Goal: Find specific page/section: Find specific page/section

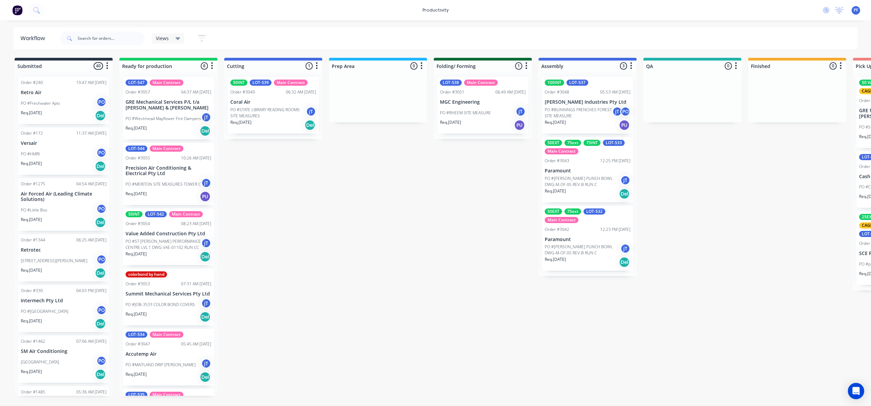
scroll to position [0, 448]
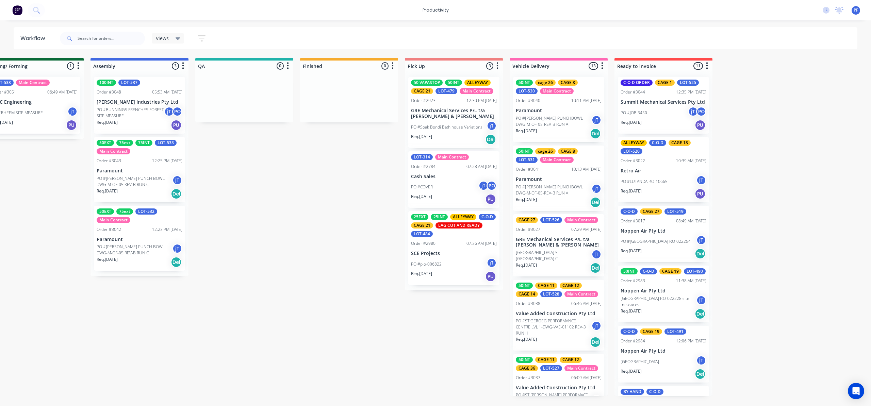
drag, startPoint x: 149, startPoint y: 256, endPoint x: 261, endPoint y: 140, distance: 161.5
click at [334, 94] on div "Submitted 40 Order #240 10:47 AM [DATE] Retro Air PO #Freshwater Apts PO Req. […" at bounding box center [213, 227] width 1332 height 338
drag, startPoint x: 169, startPoint y: 221, endPoint x: 242, endPoint y: 141, distance: 108.4
click at [245, 143] on div "Submitted 40 Order #240 10:47 AM [DATE] Retro Air PO #Freshwater Apts PO Req. […" at bounding box center [213, 227] width 1332 height 338
drag, startPoint x: 115, startPoint y: 244, endPoint x: 218, endPoint y: 128, distance: 155.3
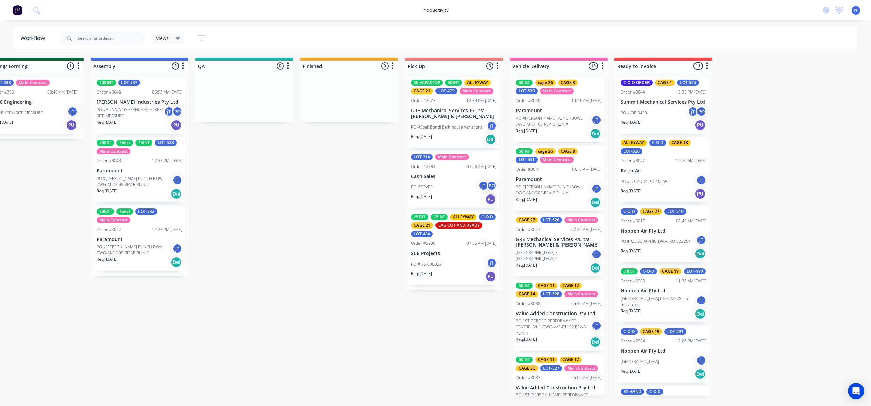
click at [220, 130] on div "Submitted 40 Order #240 10:47 AM [DATE] Retro Air PO #Freshwater Apts PO Req. […" at bounding box center [213, 227] width 1332 height 338
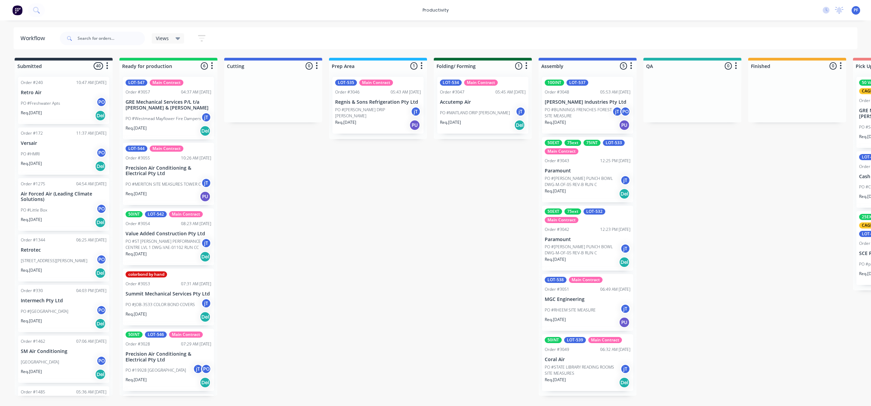
drag, startPoint x: 578, startPoint y: 240, endPoint x: 705, endPoint y: 130, distance: 168.2
click at [705, 130] on div "Submitted 40 Order #240 10:47 AM [DATE] Retro Air PO #Freshwater Apts PO Req. […" at bounding box center [661, 227] width 1332 height 338
drag, startPoint x: 578, startPoint y: 244, endPoint x: 658, endPoint y: 173, distance: 107.3
click at [658, 173] on div "Submitted 40 Order #240 10:47 AM [DATE] Retro Air PO #Freshwater Apts PO Req. […" at bounding box center [661, 227] width 1332 height 338
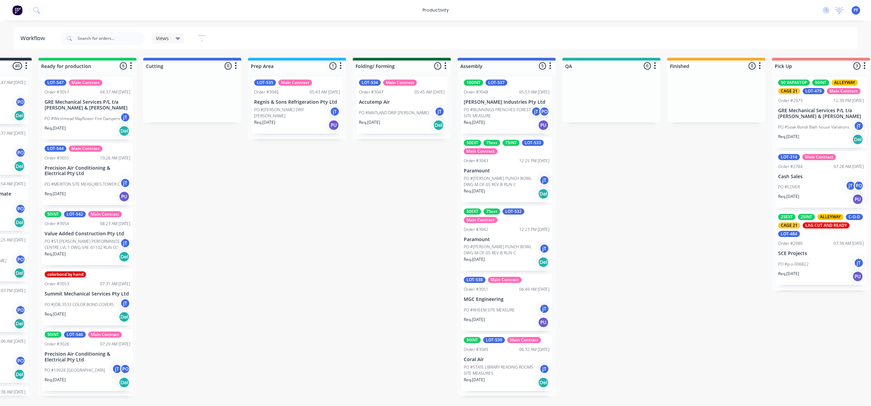
scroll to position [0, 87]
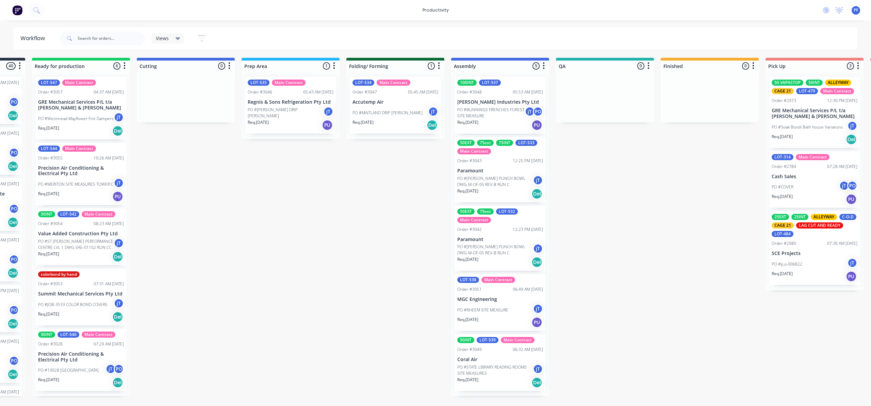
drag, startPoint x: 461, startPoint y: 224, endPoint x: 541, endPoint y: 223, distance: 79.6
click at [541, 223] on div "50EXT 75ext LOT-532 Main Contract Order #3042 12:23 PM 08/10/25 Paramount PO #V…" at bounding box center [500, 238] width 91 height 65
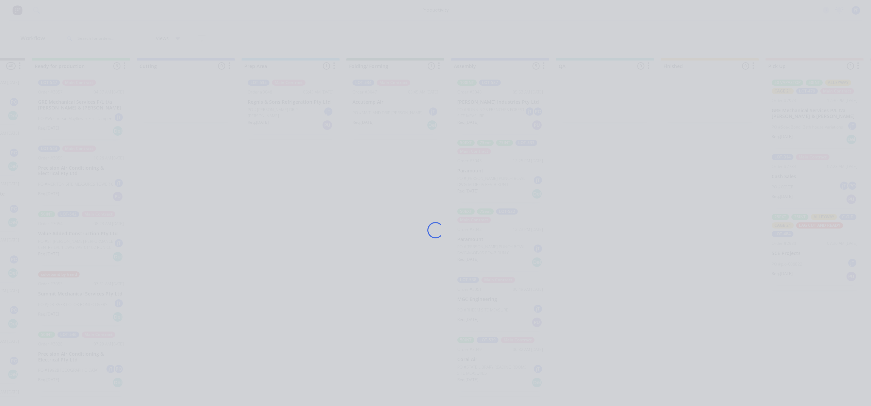
scroll to position [55, 0]
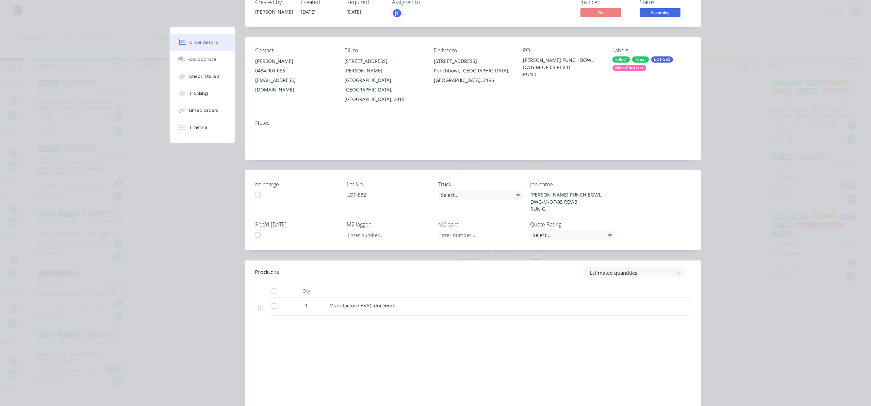
drag, startPoint x: 493, startPoint y: 227, endPoint x: 441, endPoint y: 68, distance: 166.8
click at [400, 114] on div "Notes" at bounding box center [473, 137] width 456 height 46
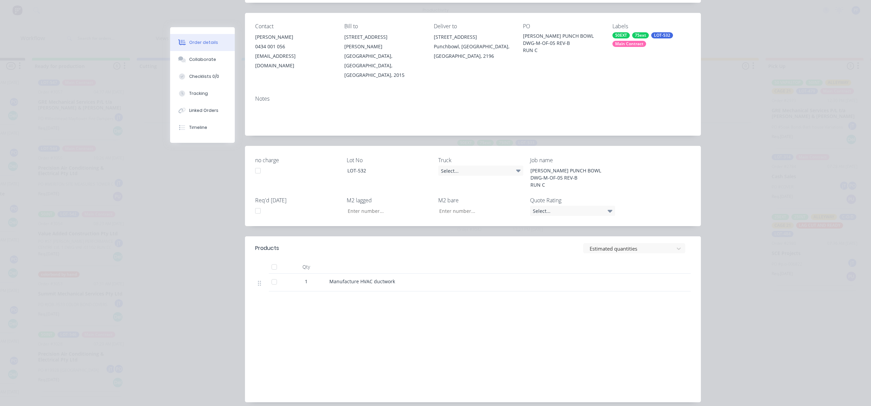
scroll to position [89, 0]
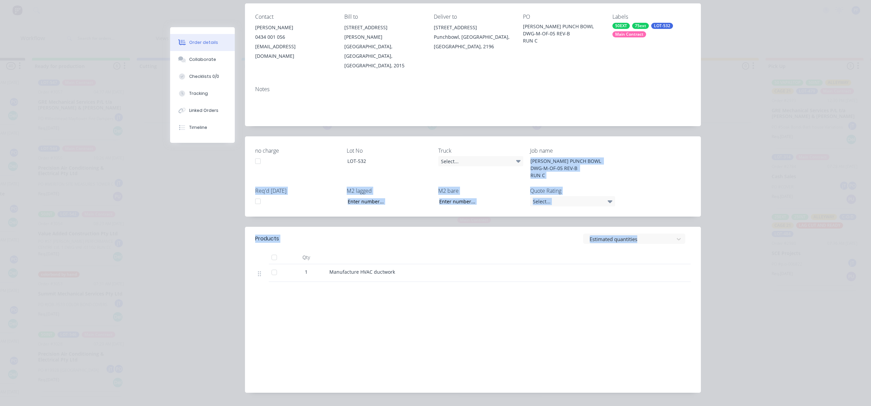
drag, startPoint x: 598, startPoint y: 212, endPoint x: 676, endPoint y: 112, distance: 126.3
click at [598, 212] on div "Order #3042 - Paramount Close Options Created by joshua Created 08/10/25 Requir…" at bounding box center [435, 170] width 531 height 465
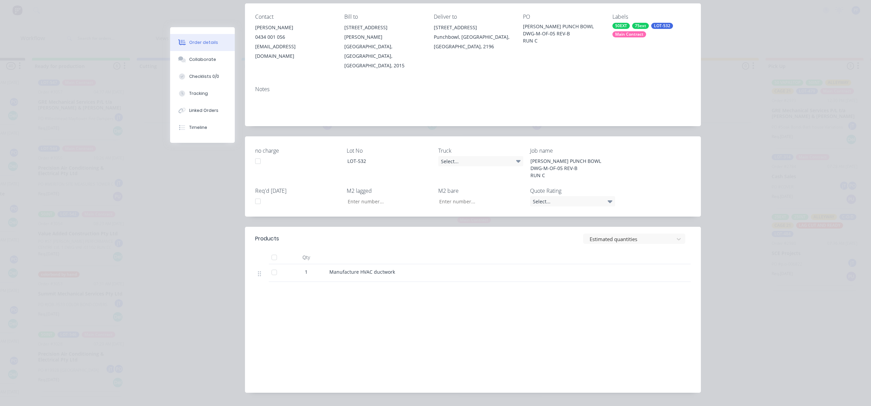
drag, startPoint x: 798, startPoint y: 67, endPoint x: 770, endPoint y: 68, distance: 28.6
click at [797, 68] on div "Order details Collaborate Checklists 0/0 Tracking Linked Orders Timeline Order …" at bounding box center [435, 203] width 871 height 406
click at [536, 147] on div "Job name VAUGHN HALE PUNCH BOWL DWG-M-OF-05 REV-B RUN C" at bounding box center [572, 164] width 85 height 34
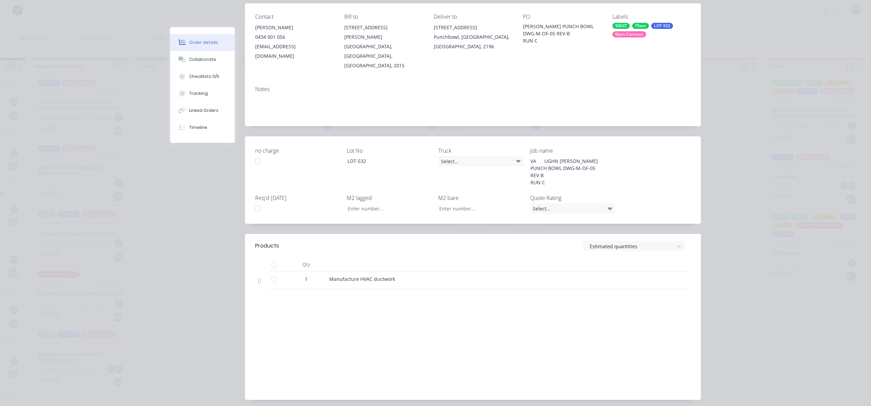
click at [738, 137] on div "Order details Collaborate Checklists 0/0 Tracking Linked Orders Timeline Order …" at bounding box center [435, 203] width 871 height 406
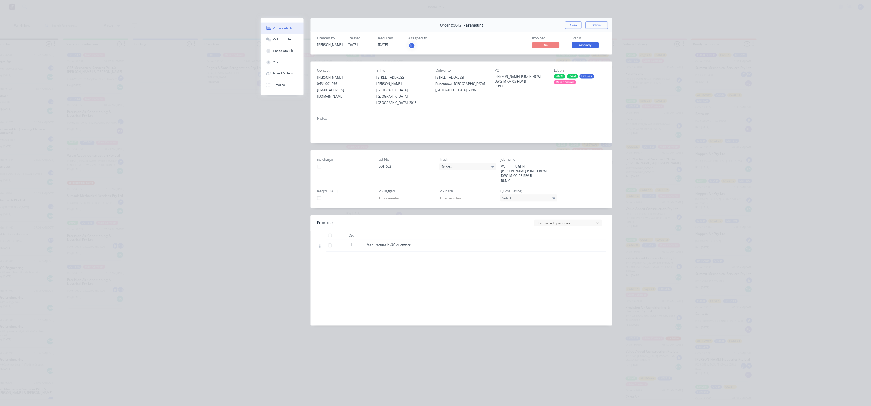
scroll to position [0, 0]
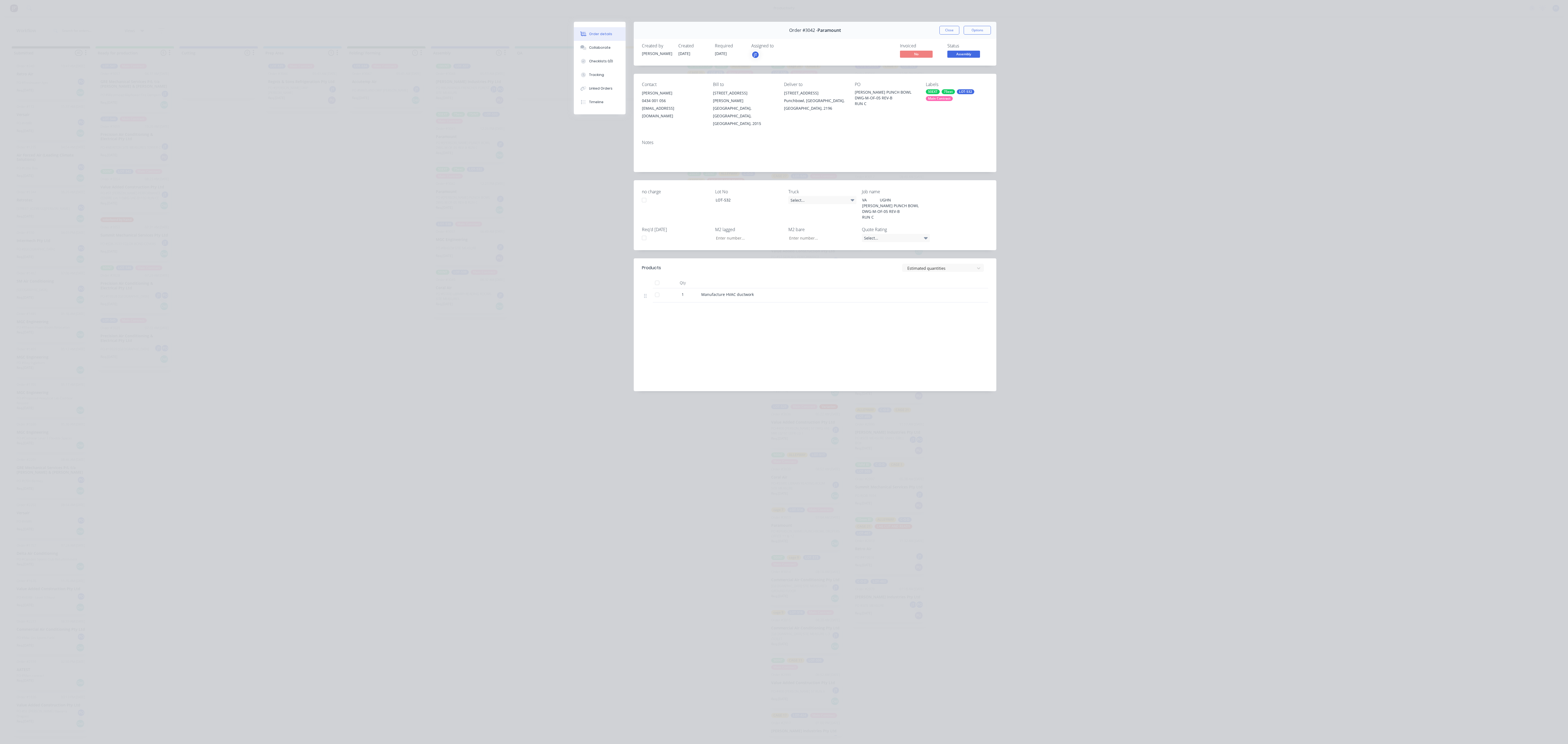
drag, startPoint x: 954, startPoint y: 33, endPoint x: 971, endPoint y: 52, distance: 25.5
click at [697, 33] on button "Close" at bounding box center [950, 30] width 20 height 9
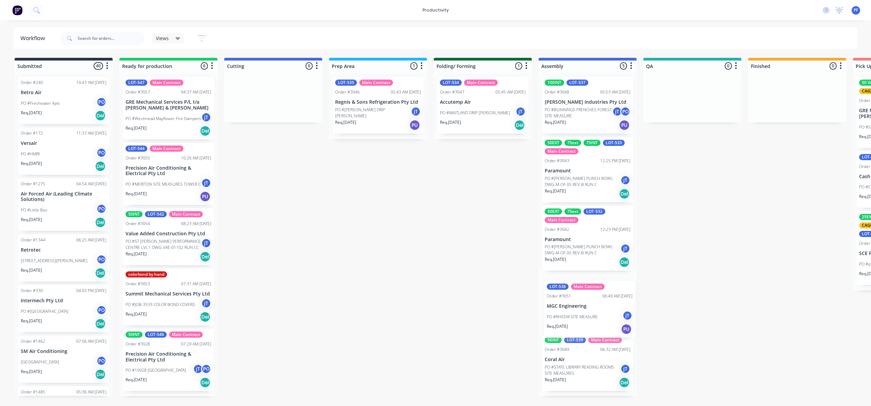
drag, startPoint x: 599, startPoint y: 294, endPoint x: 588, endPoint y: 254, distance: 42.3
click at [600, 297] on div "100INT LOT-537 Order #3048 05:53 AM 09/10/25 Selby Industries Pty Ltd PO #BUNNI…" at bounding box center [588, 233] width 98 height 325
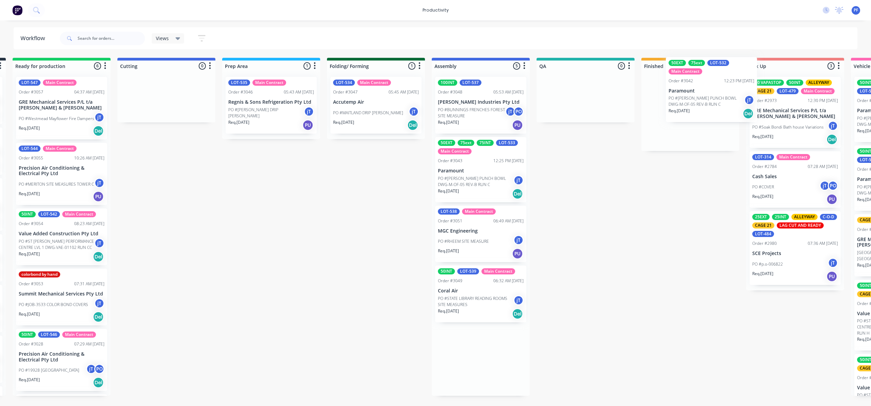
drag, startPoint x: 588, startPoint y: 236, endPoint x: 699, endPoint y: 89, distance: 183.9
click at [701, 89] on div "Submitted 40 Order #240 10:47 AM [DATE] Retro Air PO #Freshwater Apts PO Req. […" at bounding box center [554, 227] width 1332 height 338
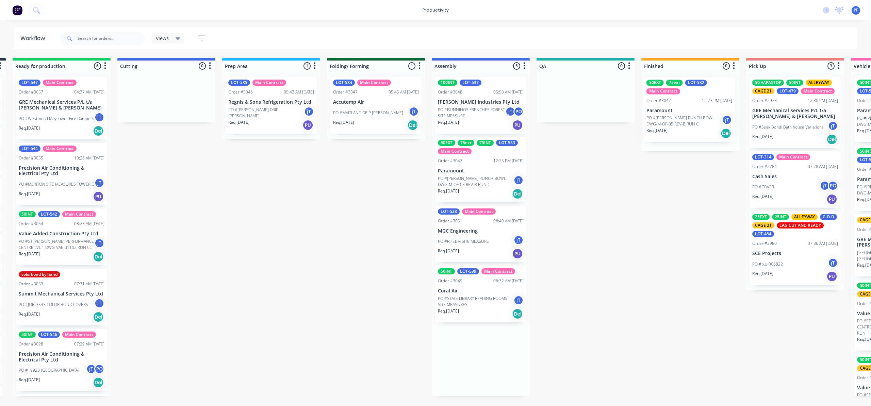
scroll to position [0, 108]
click at [696, 96] on div "50EXT 75ext LOT-532 Main Contract Order #3042 12:23 PM 08/10/25 Paramount PO #V…" at bounding box center [689, 109] width 91 height 65
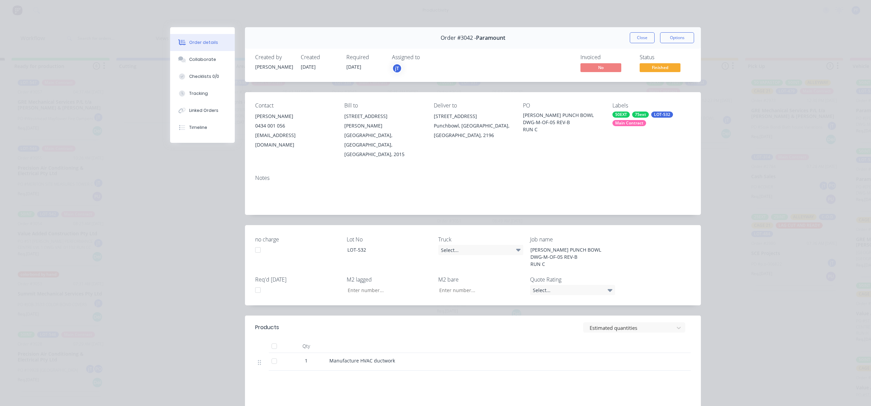
click at [655, 105] on div "Labels" at bounding box center [652, 105] width 78 height 6
click at [658, 109] on div "Labels 50EXT 75ext LOT-532 Main Contract" at bounding box center [652, 130] width 78 height 57
click at [658, 111] on div "Labels 50EXT 75ext LOT-532 Main Contract" at bounding box center [652, 130] width 78 height 57
click at [659, 112] on div "Labels 50EXT 75ext LOT-532 Main Contract" at bounding box center [652, 130] width 78 height 57
click at [660, 113] on div "LOT-532" at bounding box center [662, 115] width 22 height 6
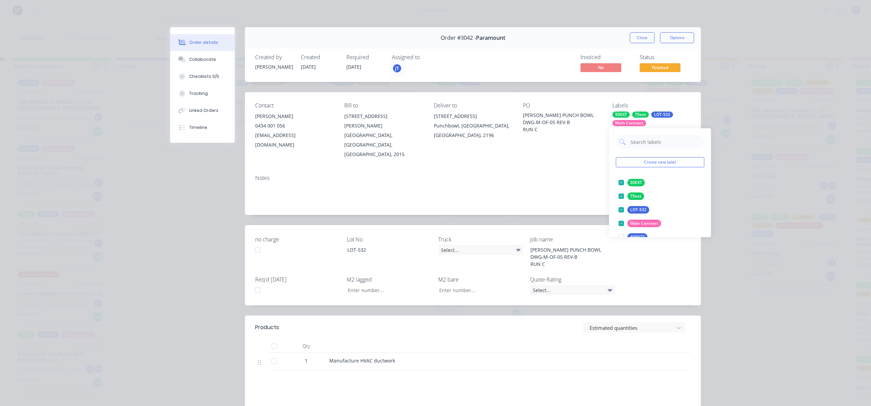
click at [670, 137] on input "text" at bounding box center [665, 142] width 71 height 14
click at [639, 182] on div "cage 13" at bounding box center [638, 182] width 20 height 7
click at [655, 135] on input "13" at bounding box center [665, 142] width 71 height 14
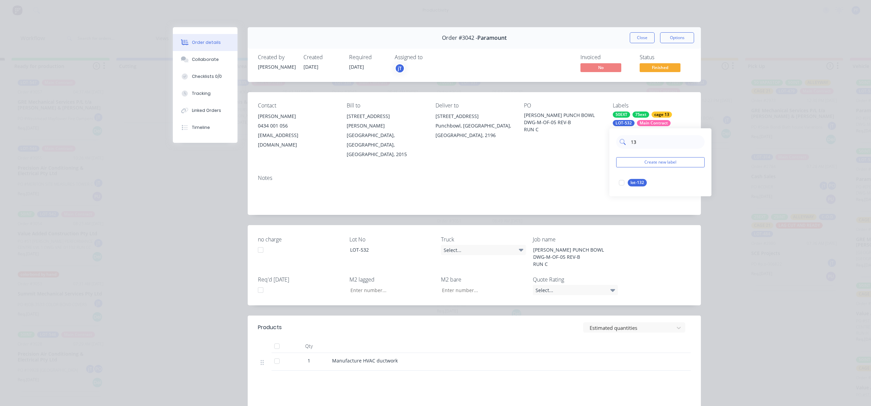
type input "1"
type input "32"
click at [621, 197] on div at bounding box center [622, 197] width 14 height 14
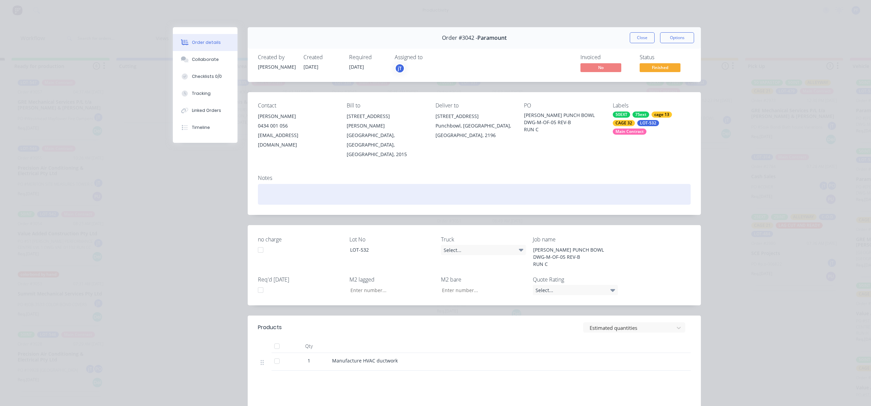
drag, startPoint x: 549, startPoint y: 184, endPoint x: 555, endPoint y: 179, distance: 7.5
click at [550, 181] on div "Notes" at bounding box center [474, 192] width 453 height 46
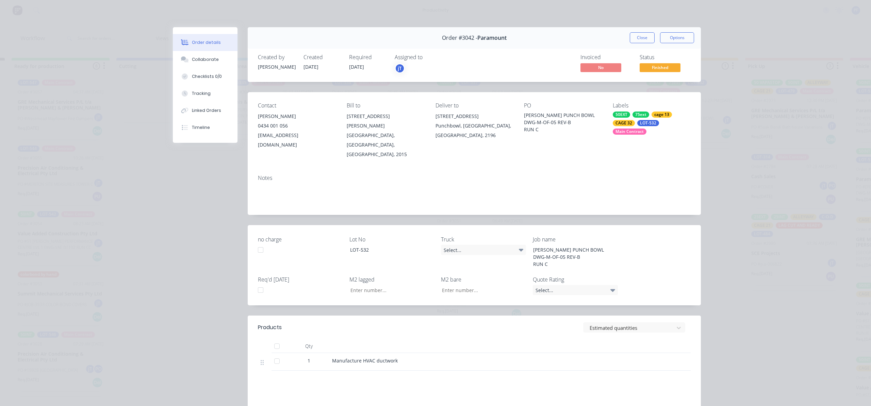
click at [641, 28] on div "Order #3042 - Paramount Close Options" at bounding box center [474, 37] width 453 height 21
click at [642, 36] on button "Close" at bounding box center [642, 37] width 25 height 11
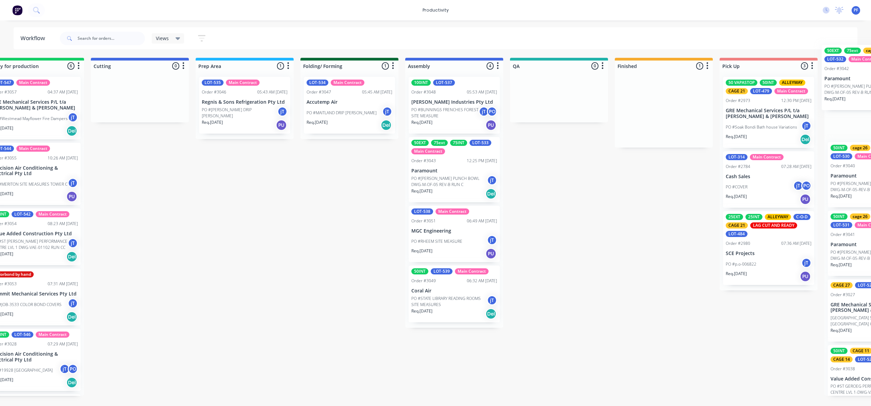
drag, startPoint x: 693, startPoint y: 90, endPoint x: 874, endPoint y: 54, distance: 184.2
click at [738, 54] on html "productivity productivity Workflow Planner Delivery Scheduling Timesheets No ne…" at bounding box center [302, 183] width 871 height 366
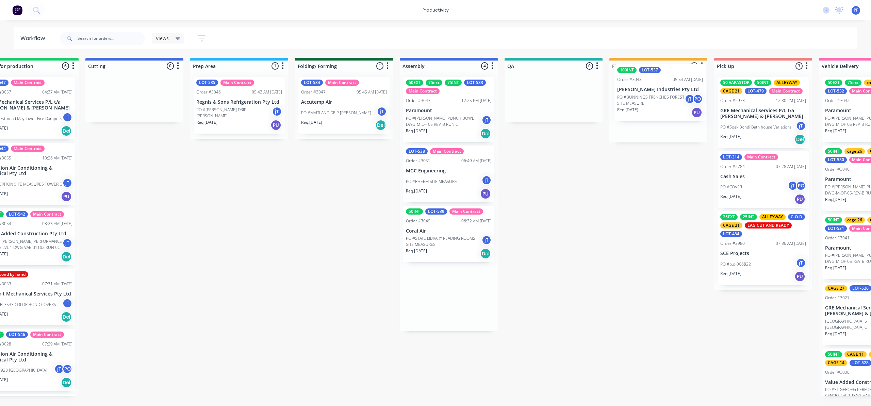
drag, startPoint x: 418, startPoint y: 94, endPoint x: 628, endPoint y: 81, distance: 210.1
click at [628, 81] on div "Submitted 40 Order #240 10:47 AM [DATE] Retro Air PO #Freshwater Apts PO Req. […" at bounding box center [522, 227] width 1332 height 338
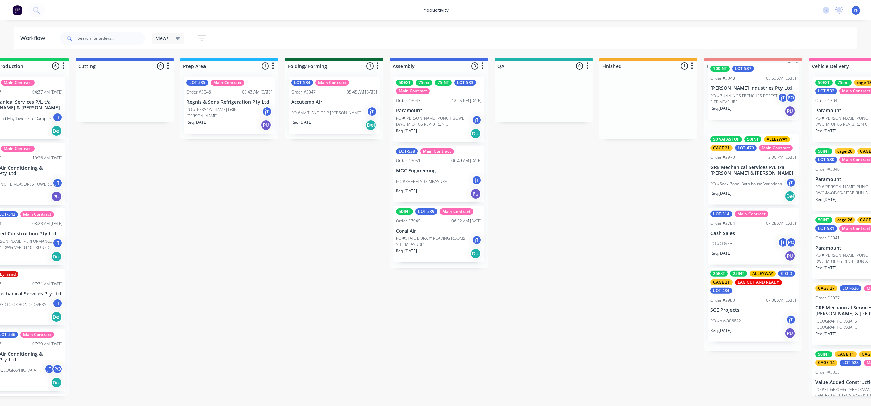
drag, startPoint x: 685, startPoint y: 96, endPoint x: 755, endPoint y: 85, distance: 70.3
click at [755, 85] on div "Submitted 40 Order #240 10:47 AM [DATE] Retro Air PO #Freshwater Apts PO Req. […" at bounding box center [512, 227] width 1332 height 338
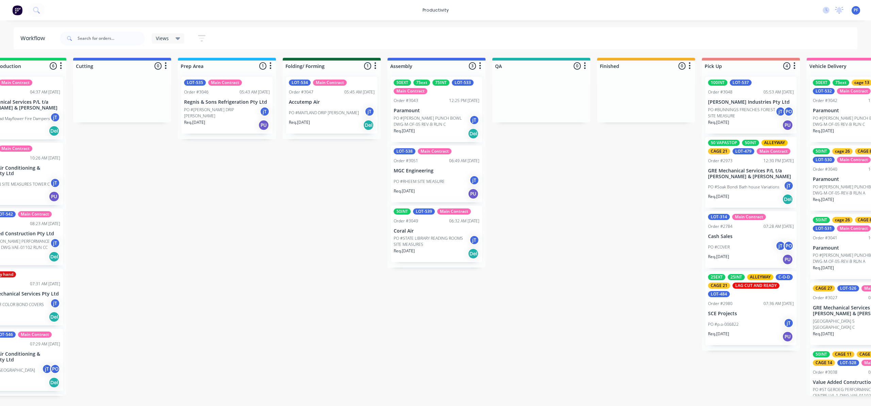
click at [723, 88] on div "100INT LOT-537 Order #3048 05:53 AM 09/10/25 Selby Industries Pty Ltd PO #BUNNI…" at bounding box center [751, 105] width 91 height 57
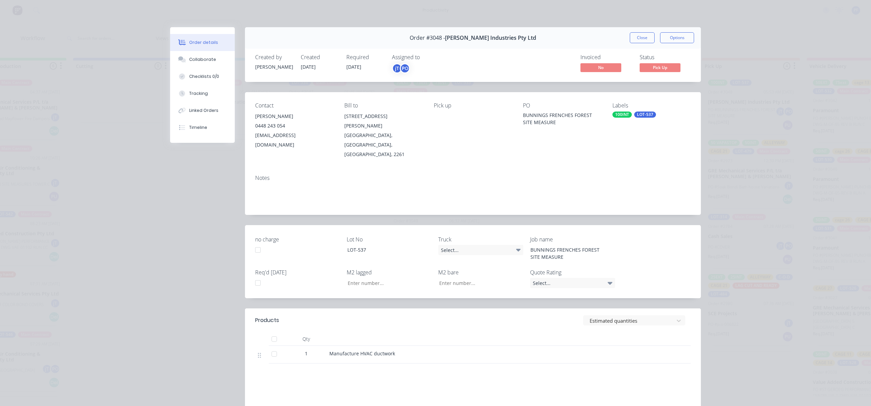
drag, startPoint x: 616, startPoint y: 122, endPoint x: 622, endPoint y: 112, distance: 11.8
click at [616, 120] on div "Labels 100INT LOT-537" at bounding box center [652, 130] width 78 height 57
drag, startPoint x: 622, startPoint y: 112, endPoint x: 628, endPoint y: 118, distance: 8.7
click at [624, 112] on div "100INT" at bounding box center [622, 115] width 19 height 6
type input "car"
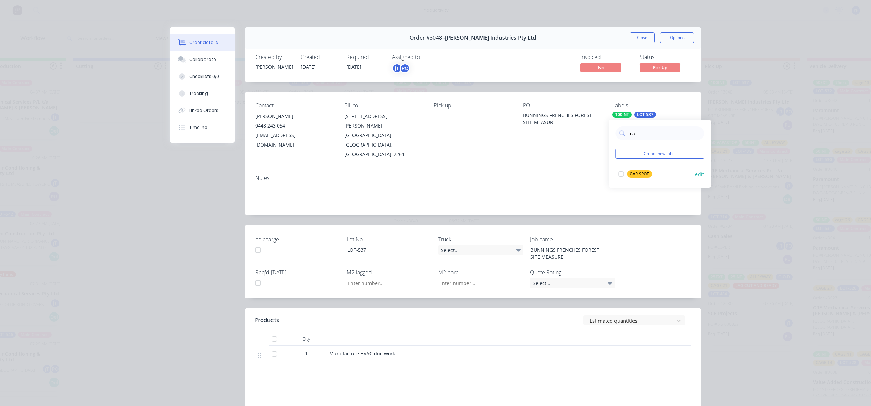
click at [639, 174] on div "CAR SPOT" at bounding box center [639, 174] width 25 height 7
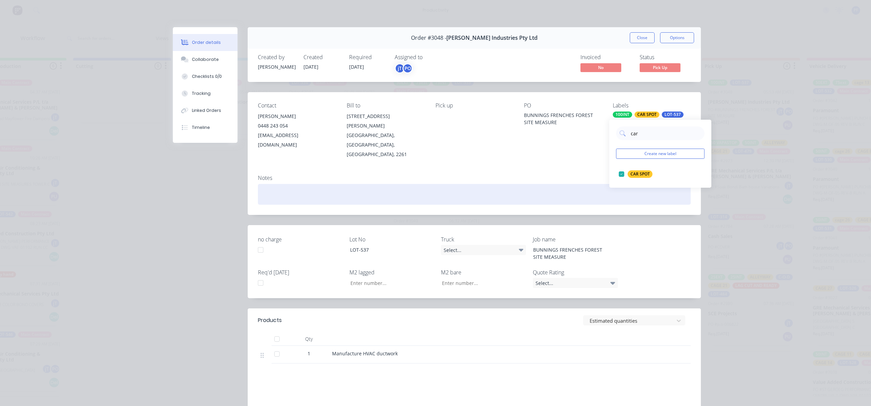
click at [513, 184] on div at bounding box center [474, 194] width 433 height 21
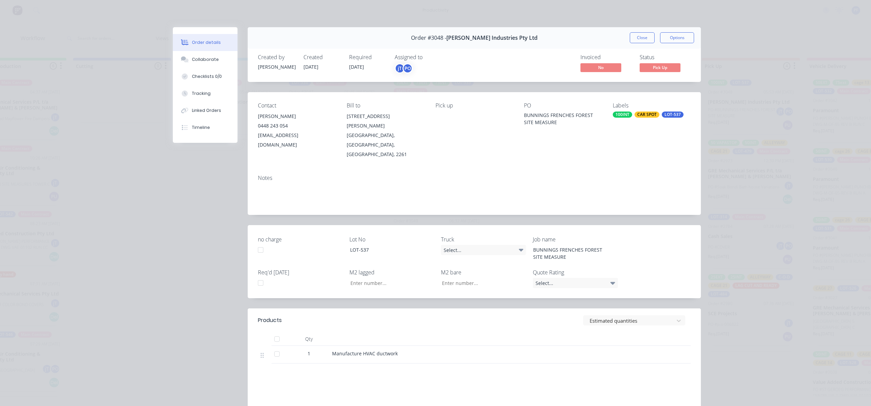
click at [645, 33] on button "Close" at bounding box center [642, 37] width 25 height 11
